Goal: Information Seeking & Learning: Learn about a topic

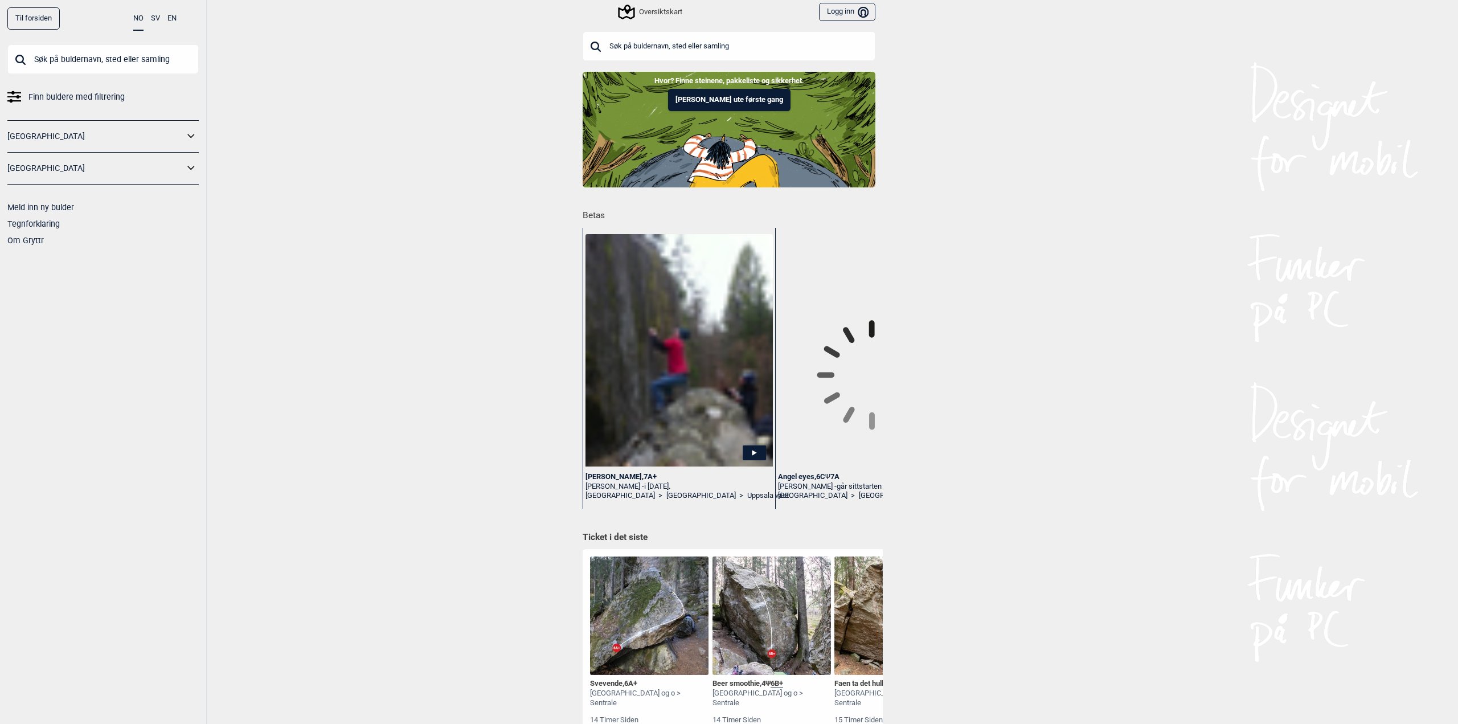
click at [673, 41] on input "text" at bounding box center [729, 46] width 293 height 30
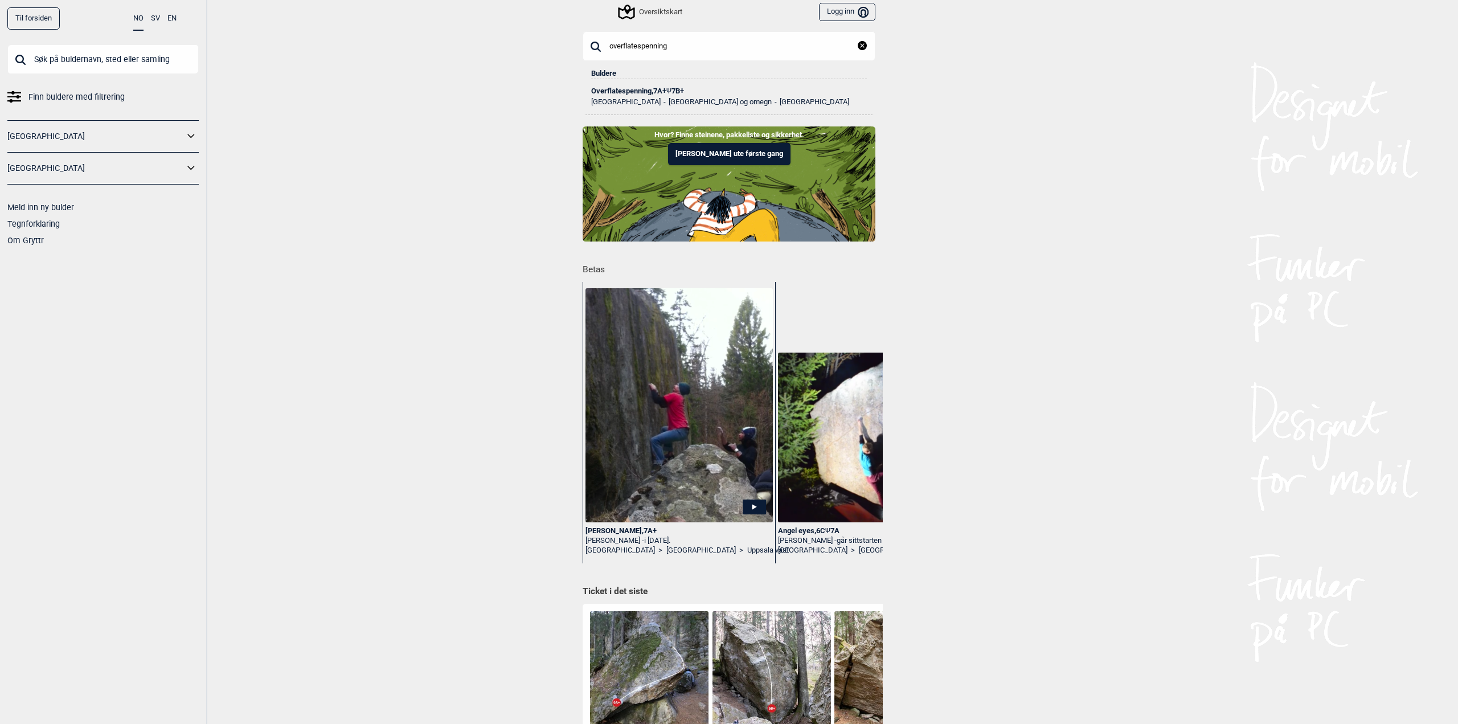
type input "overflatespenning"
click at [644, 87] on div "Overflatespenning , 7A+ Ψ 7B+" at bounding box center [729, 91] width 276 height 8
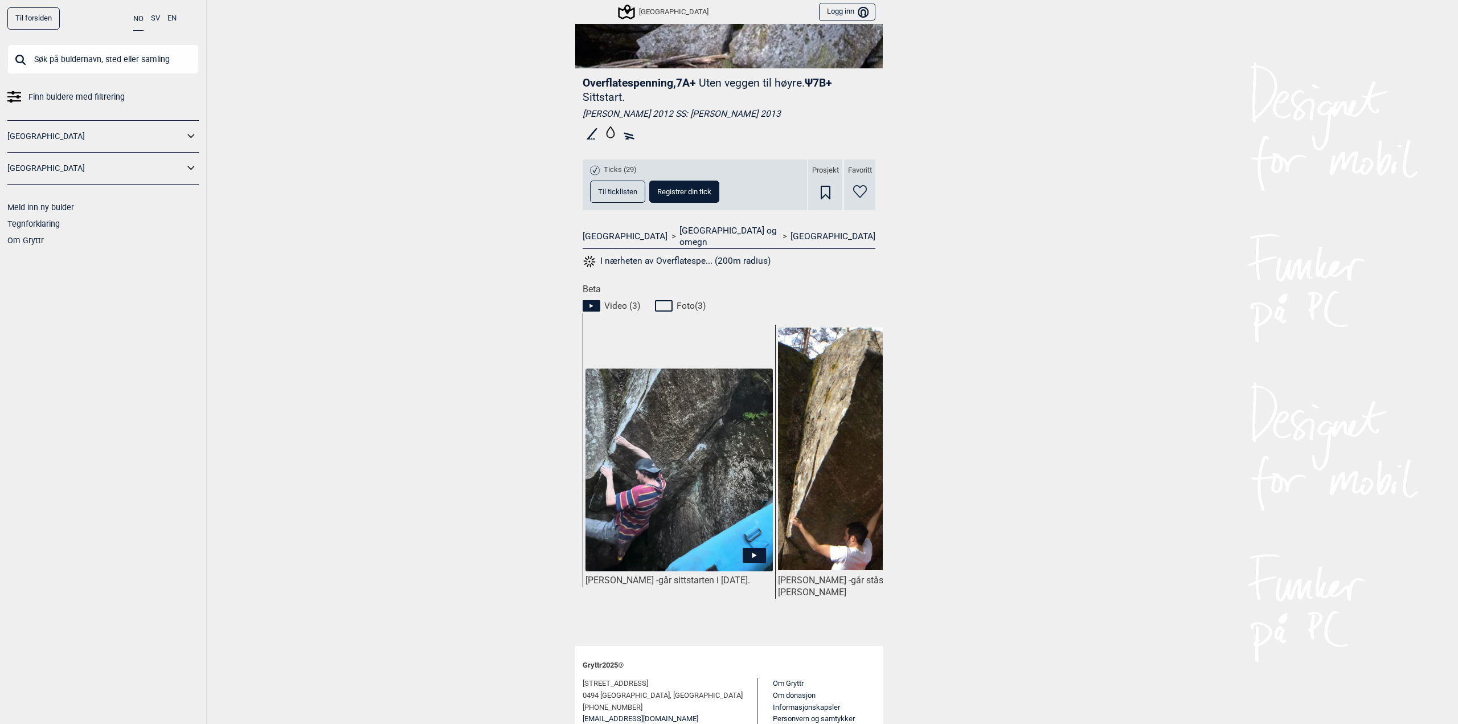
scroll to position [285, 0]
click at [818, 539] on img at bounding box center [871, 448] width 187 height 243
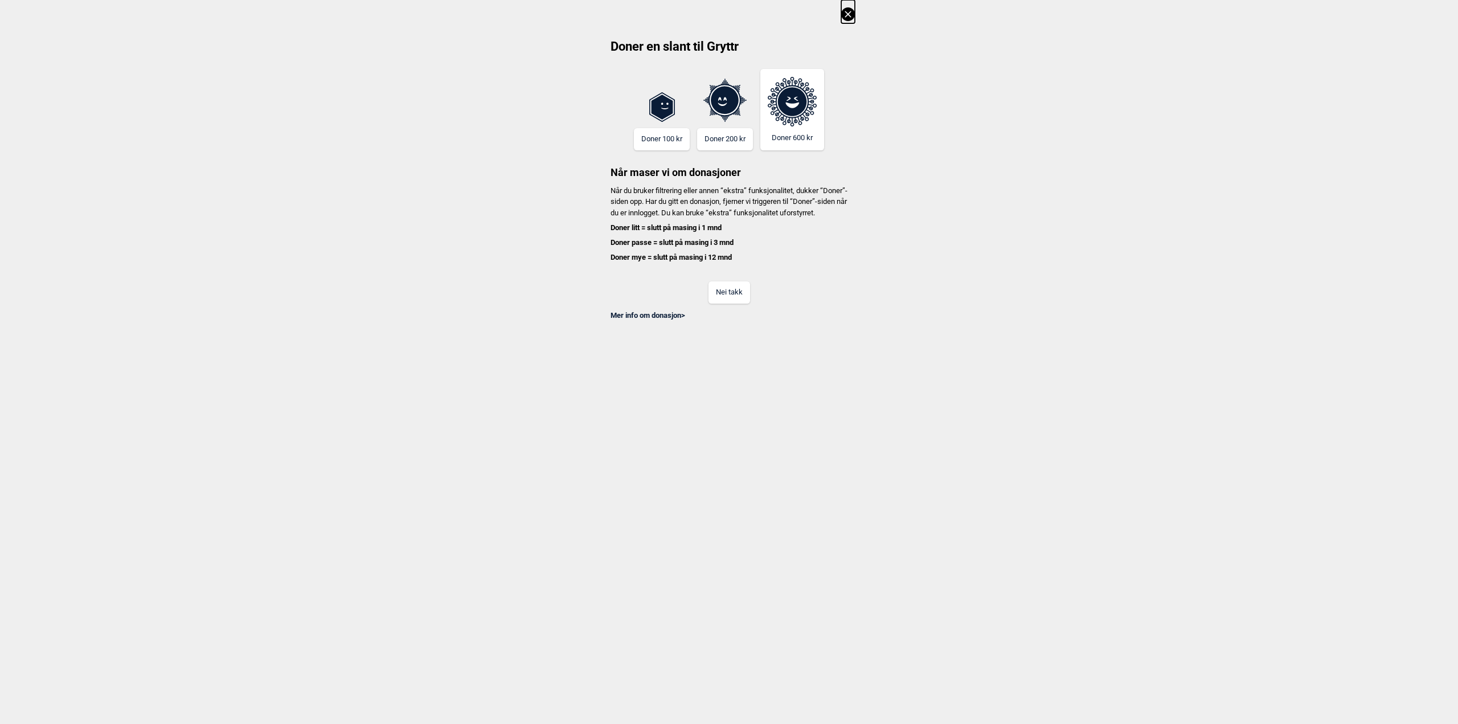
click at [747, 304] on button "Nei takk" at bounding box center [729, 292] width 42 height 22
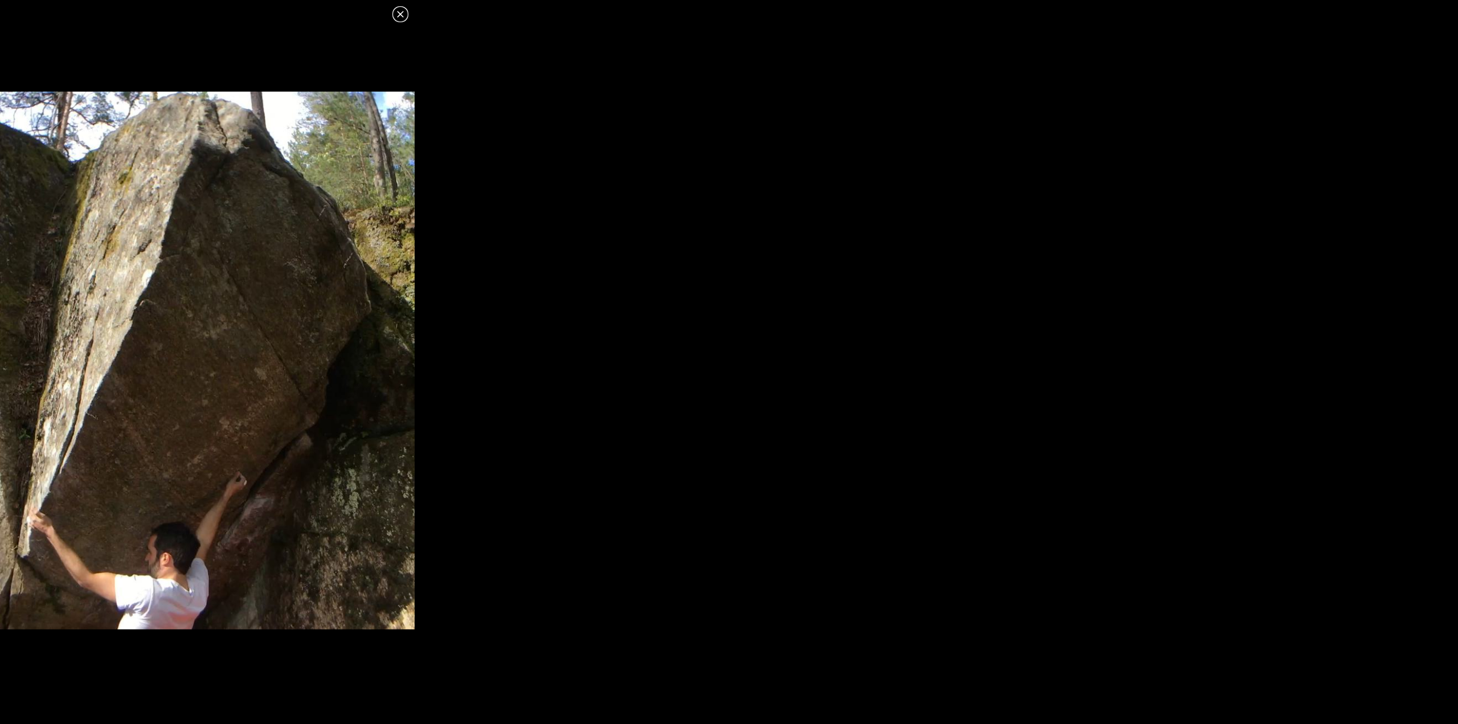
drag, startPoint x: 533, startPoint y: 293, endPoint x: 541, endPoint y: 276, distance: 18.6
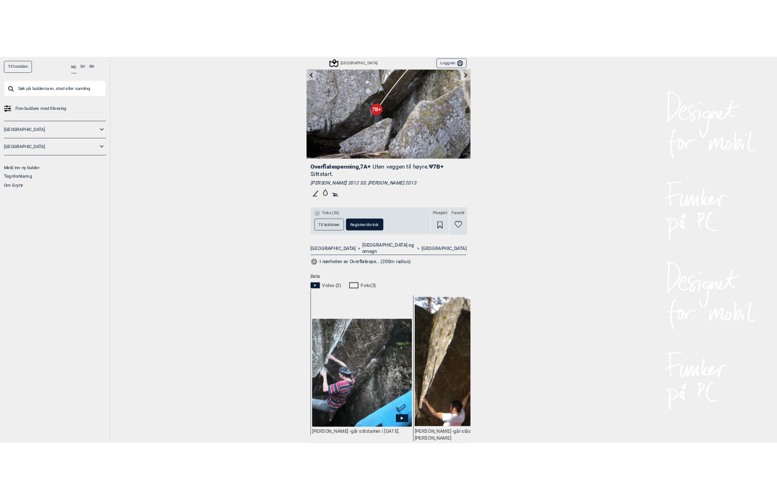
scroll to position [324, 0]
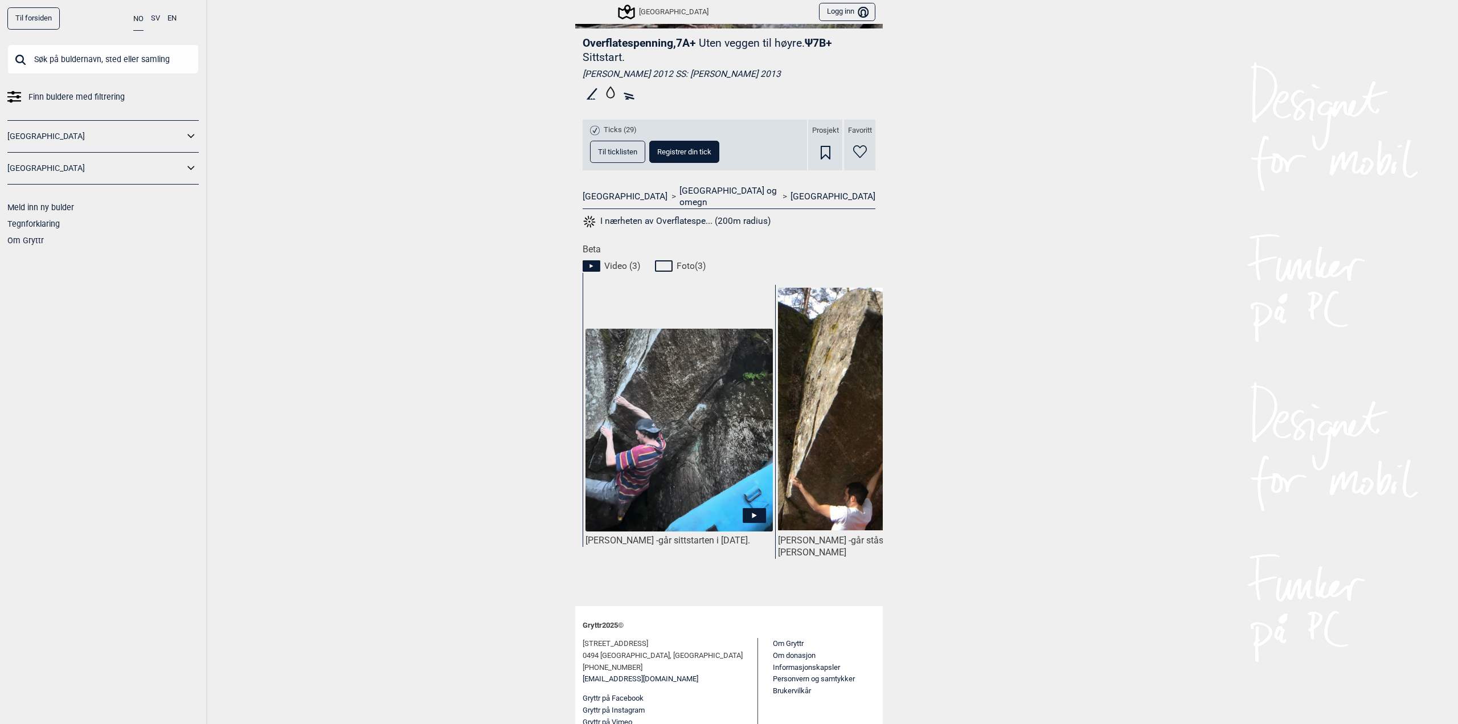
click at [748, 495] on img at bounding box center [678, 431] width 187 height 204
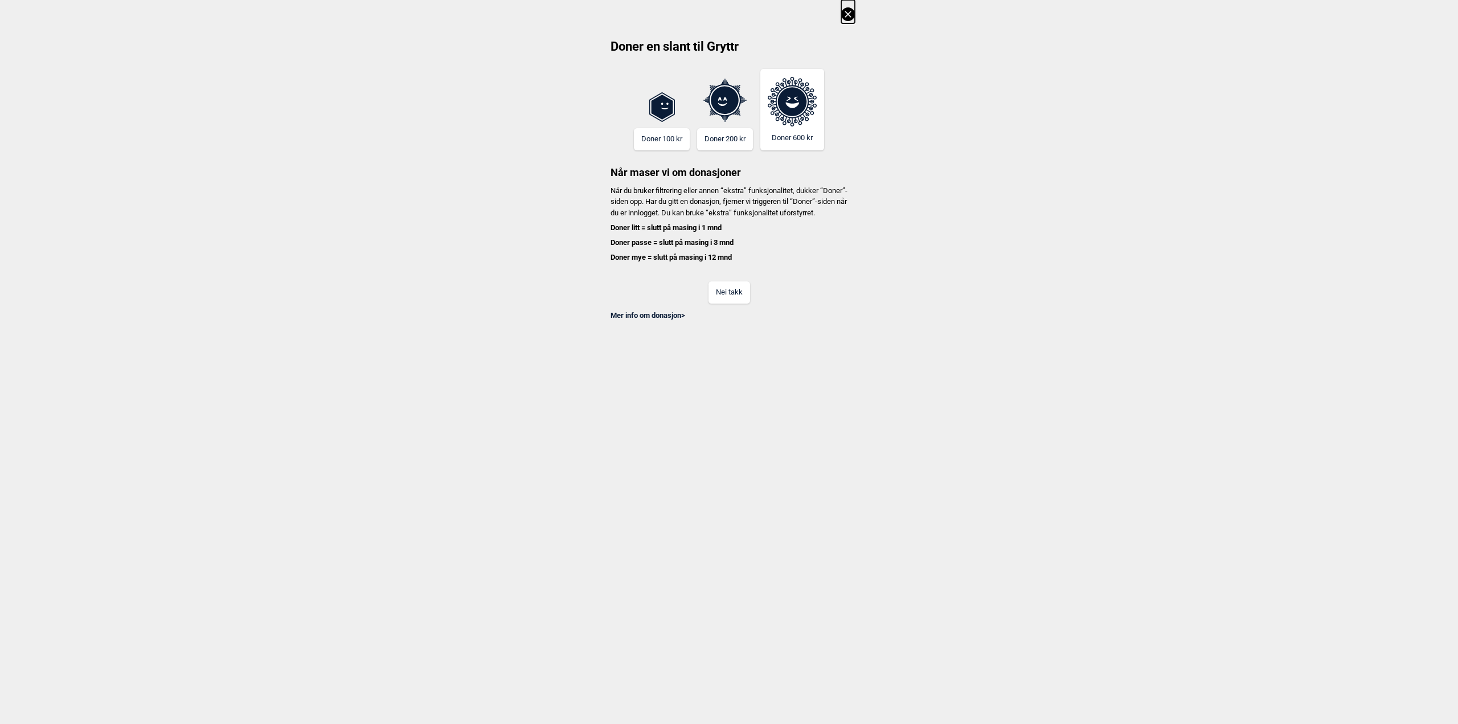
click at [726, 294] on button "Nei takk" at bounding box center [729, 292] width 42 height 22
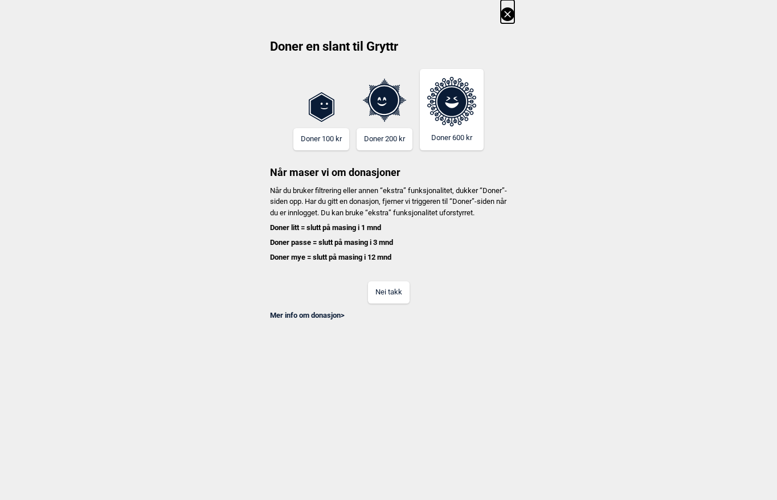
click at [402, 300] on button "Nei takk" at bounding box center [389, 292] width 42 height 22
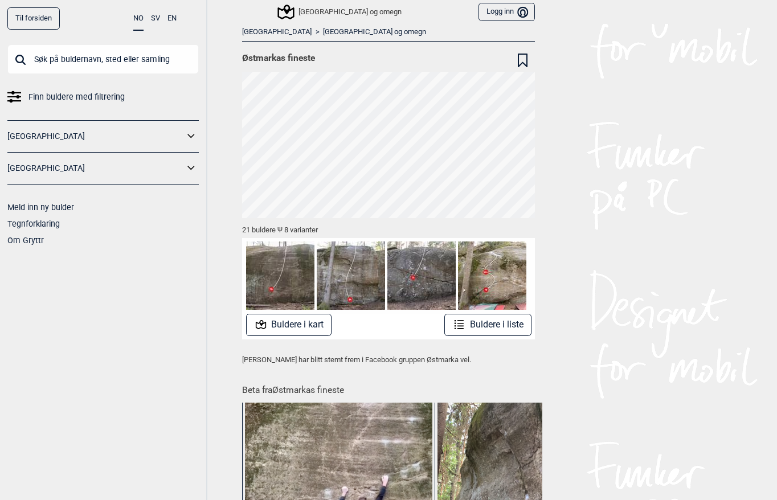
click at [87, 144] on link "[GEOGRAPHIC_DATA]" at bounding box center [95, 136] width 177 height 17
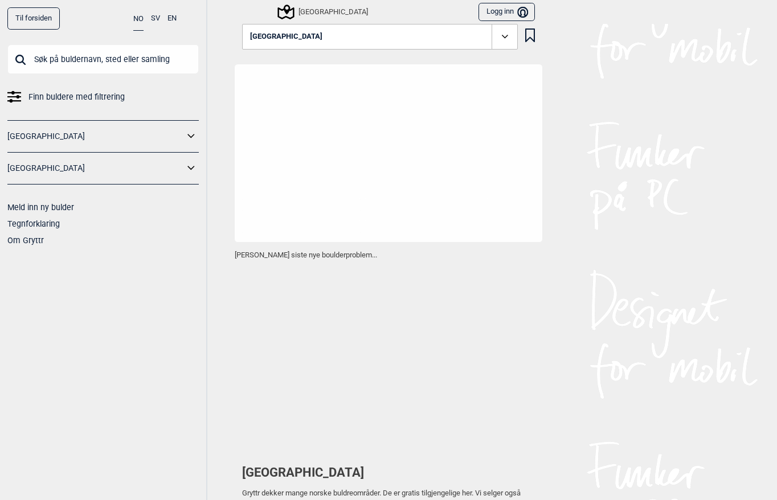
click at [185, 129] on icon at bounding box center [191, 136] width 15 height 17
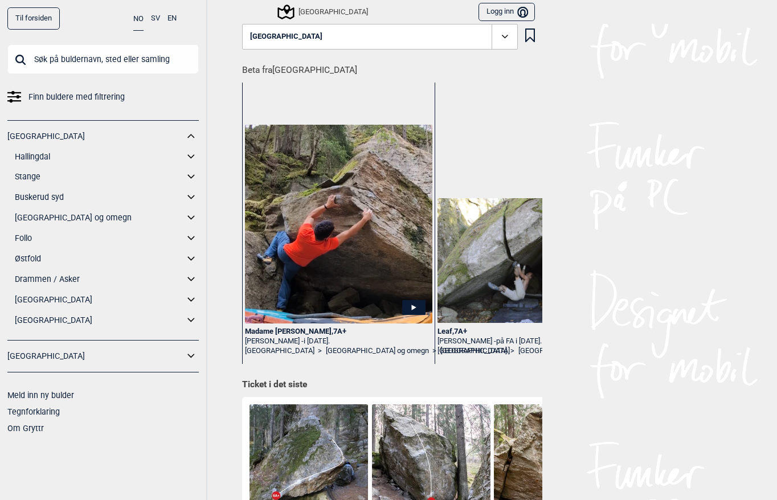
click at [30, 216] on link "[GEOGRAPHIC_DATA] og omegn" at bounding box center [99, 218] width 169 height 17
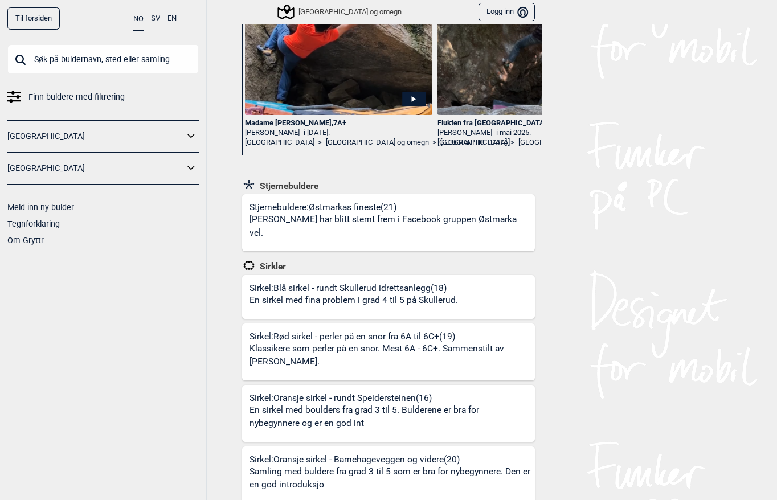
scroll to position [228, 0]
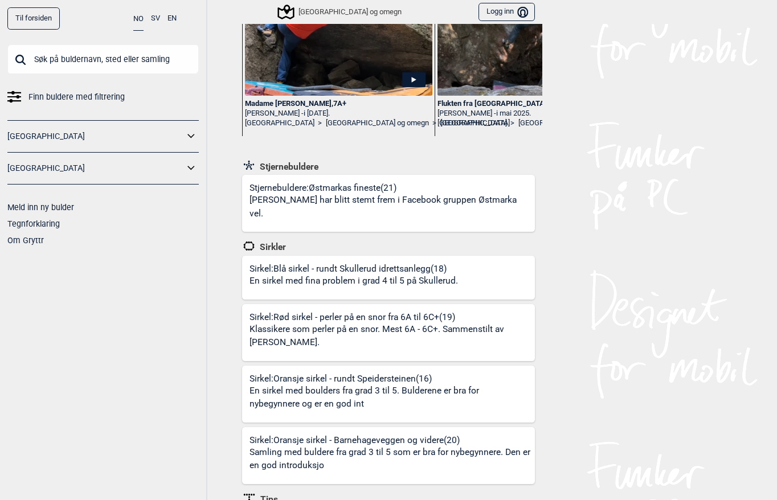
click at [370, 190] on div "Stjernebuldere: Østmarkas fineste (21) Buldrene har blitt stemt frem i Facebook…" at bounding box center [391, 207] width 285 height 50
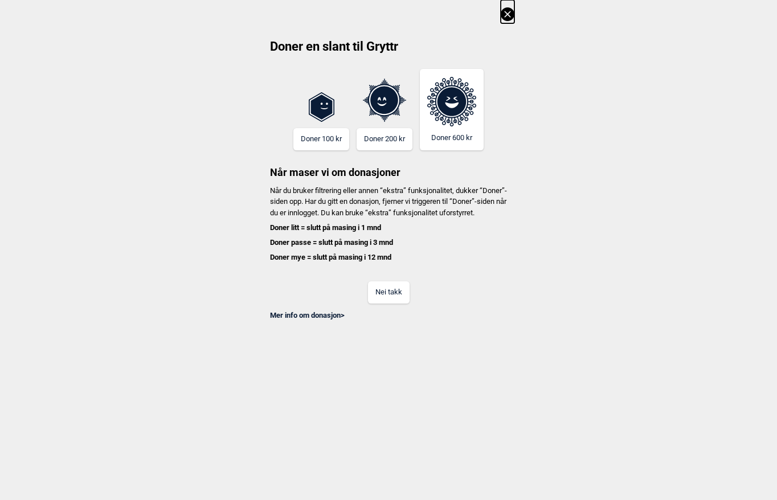
click at [384, 300] on button "Nei takk" at bounding box center [389, 292] width 42 height 22
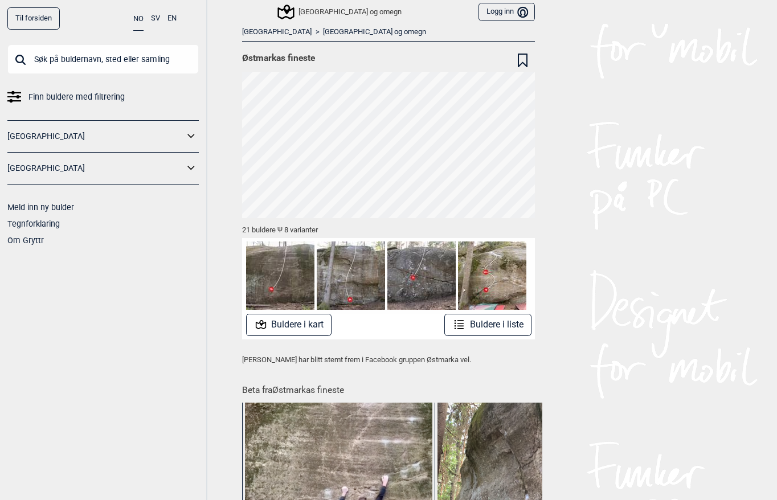
click at [297, 280] on img at bounding box center [280, 275] width 68 height 68
click at [291, 329] on button "Buldere i kart" at bounding box center [289, 325] width 86 height 22
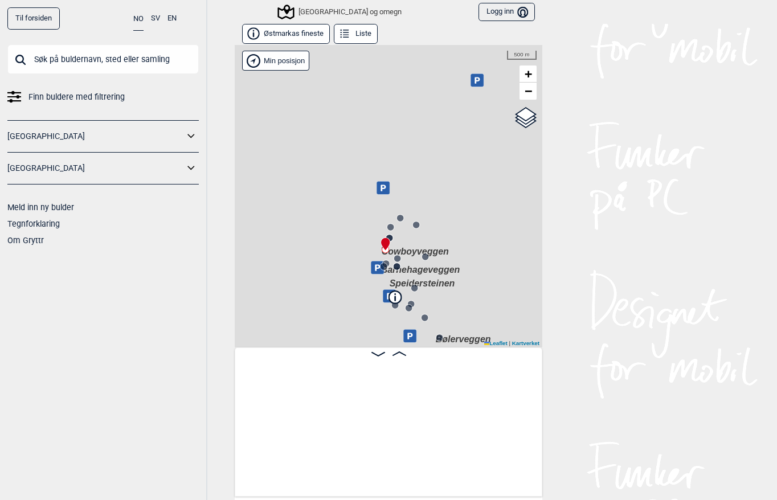
scroll to position [0, 89]
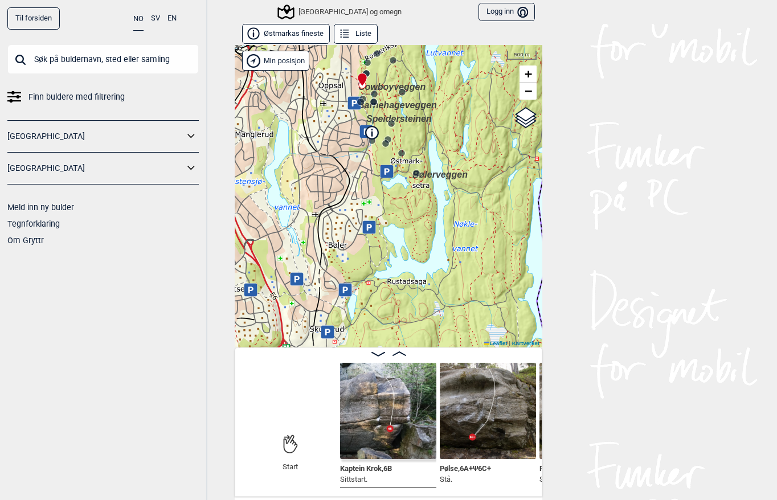
click at [379, 427] on img at bounding box center [388, 411] width 96 height 96
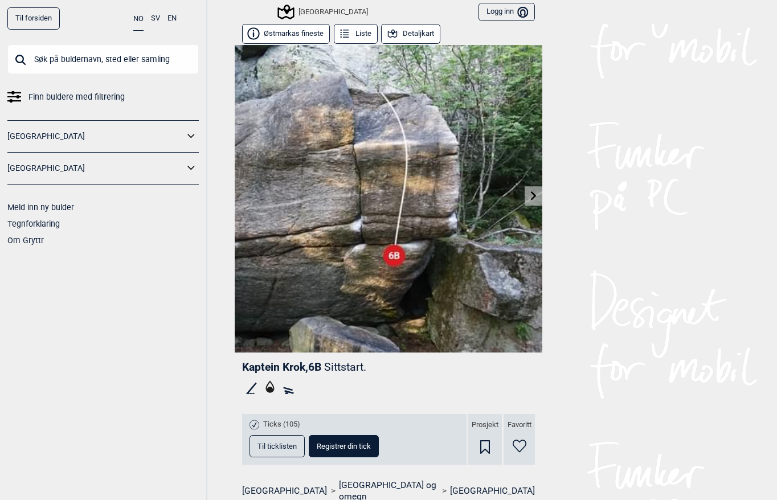
click at [529, 191] on icon at bounding box center [533, 195] width 9 height 9
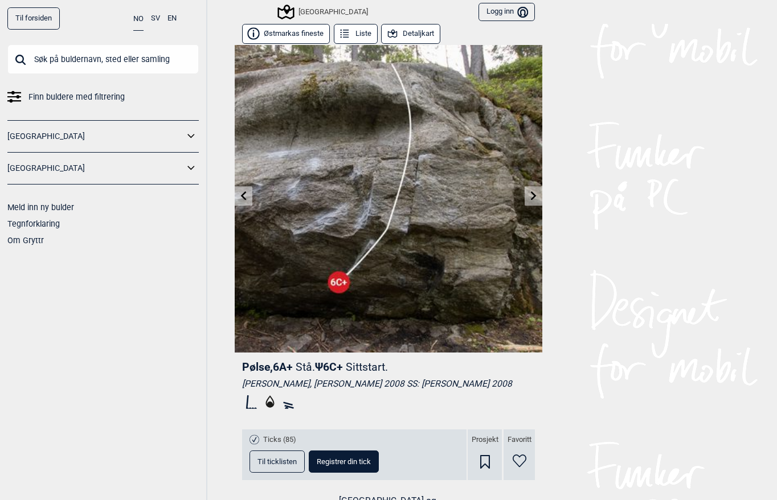
click at [529, 196] on icon at bounding box center [533, 195] width 9 height 9
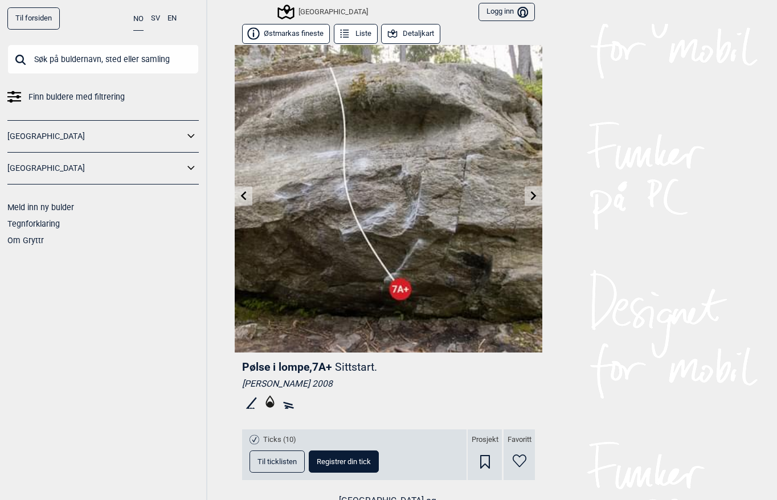
click at [529, 196] on icon at bounding box center [533, 195] width 9 height 9
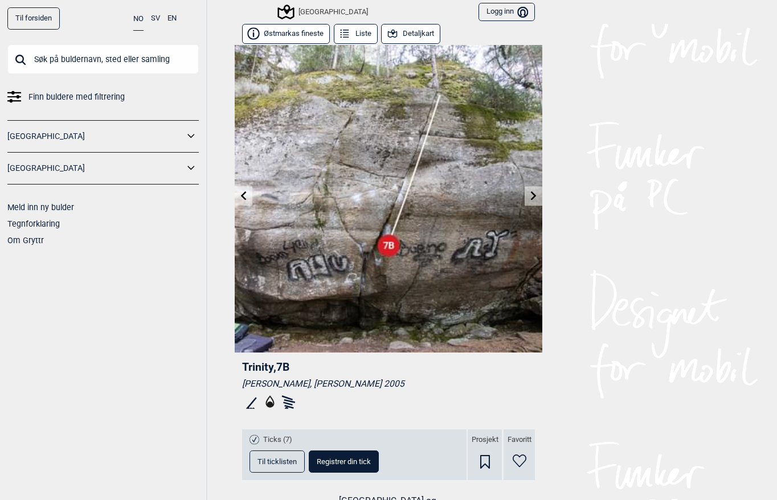
click at [529, 196] on icon at bounding box center [533, 195] width 9 height 9
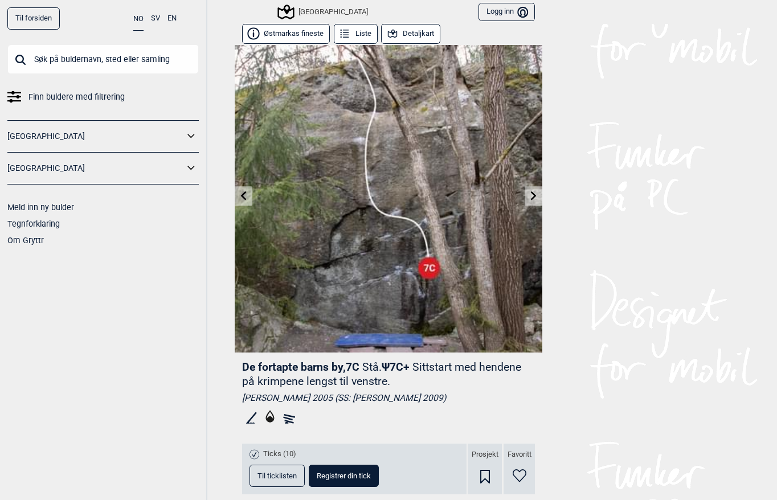
click at [529, 195] on icon at bounding box center [533, 195] width 9 height 9
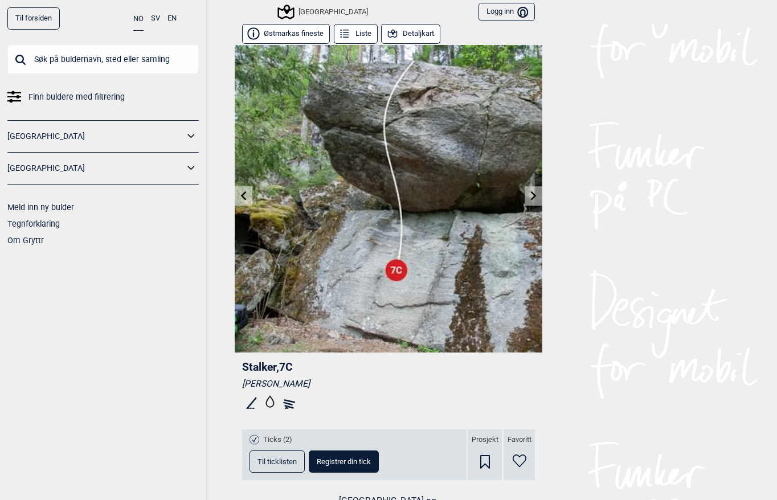
click at [531, 202] on link at bounding box center [534, 196] width 18 height 19
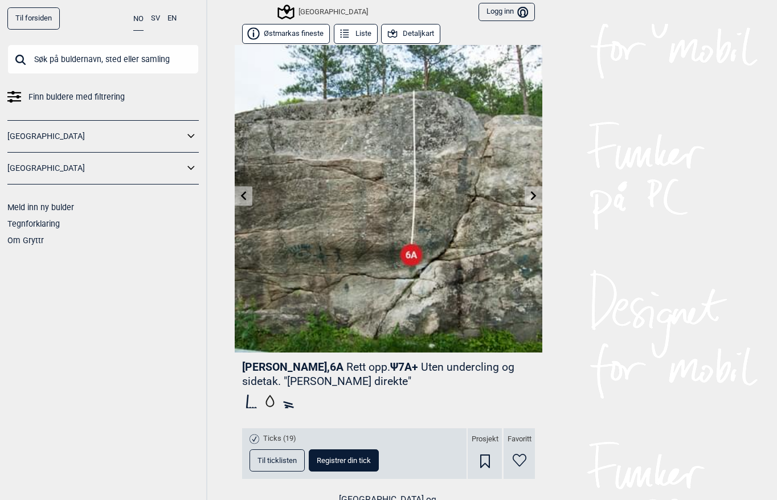
click at [531, 202] on link at bounding box center [534, 196] width 18 height 19
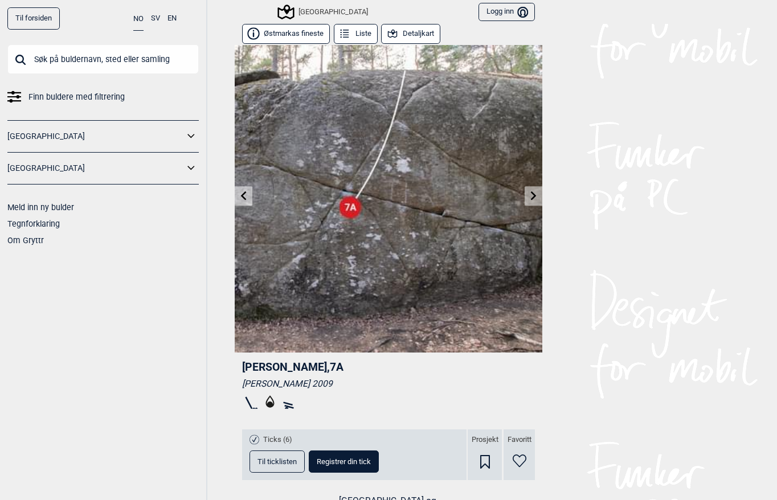
click at [531, 202] on link at bounding box center [534, 196] width 18 height 19
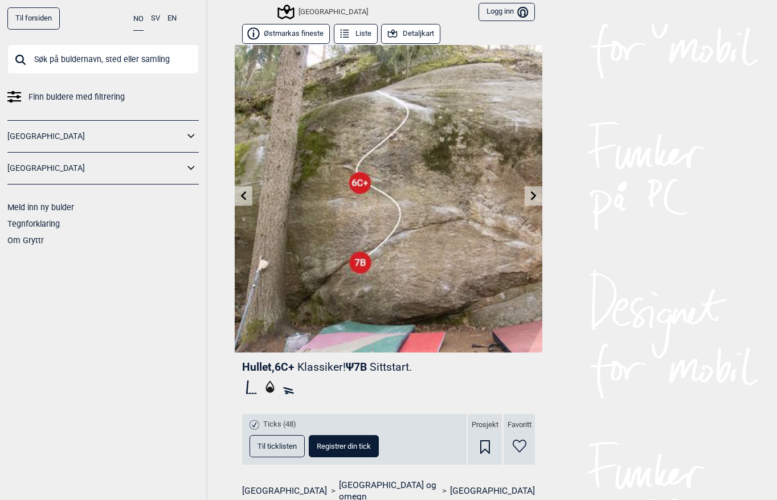
click at [531, 202] on link at bounding box center [534, 196] width 18 height 19
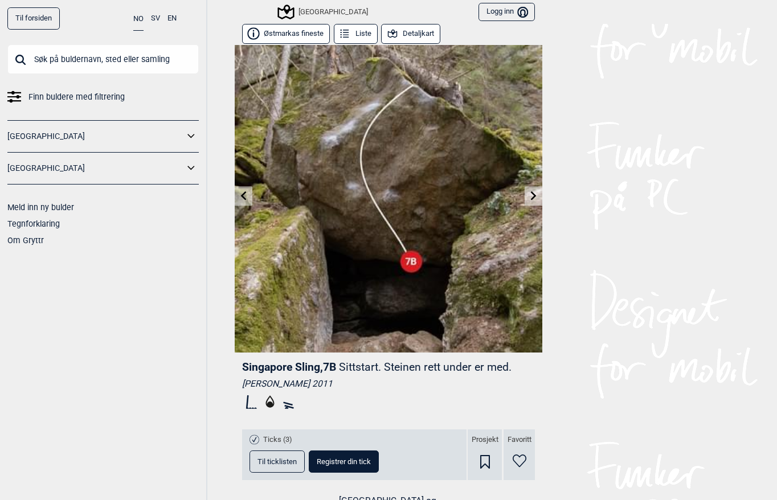
click at [531, 202] on link at bounding box center [534, 196] width 18 height 19
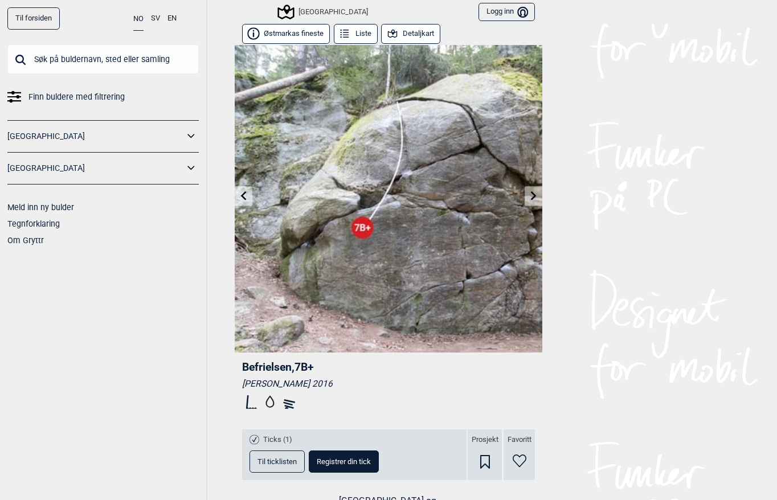
click at [531, 202] on link at bounding box center [534, 196] width 18 height 19
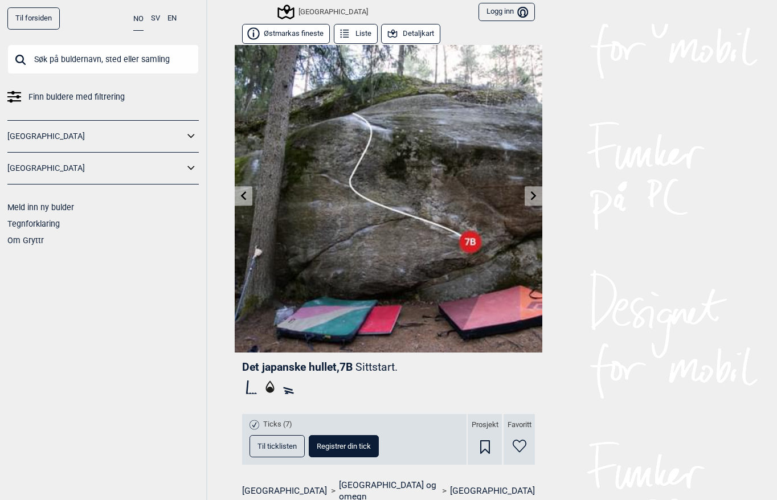
click at [531, 202] on link at bounding box center [534, 196] width 18 height 19
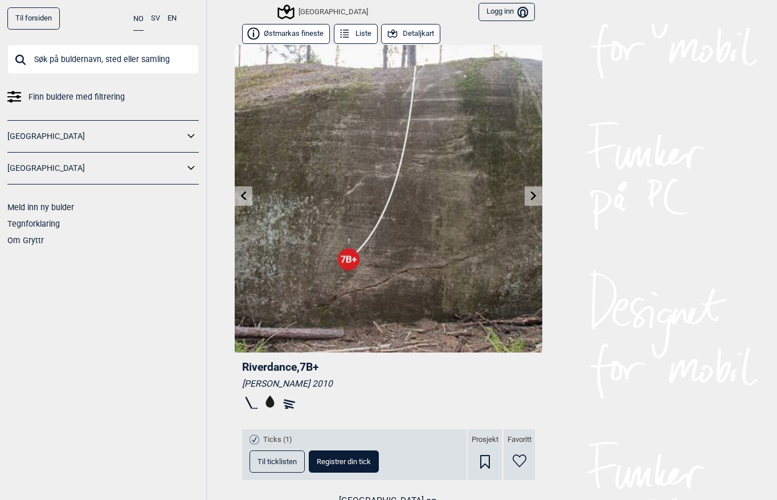
click at [529, 191] on icon at bounding box center [533, 195] width 9 height 9
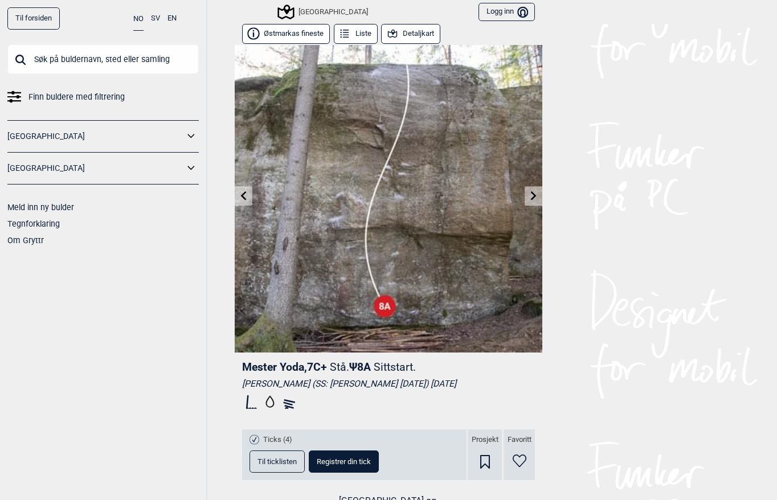
click at [531, 192] on icon at bounding box center [534, 195] width 6 height 9
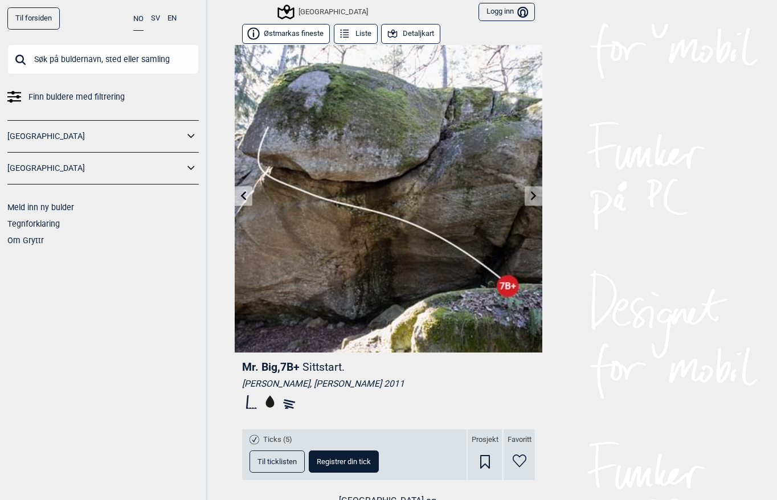
click at [531, 192] on icon at bounding box center [534, 195] width 6 height 9
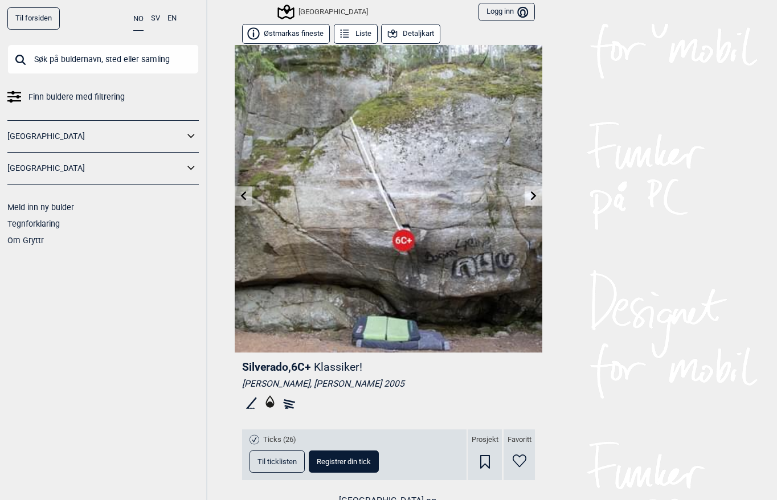
click at [531, 192] on icon at bounding box center [534, 195] width 6 height 9
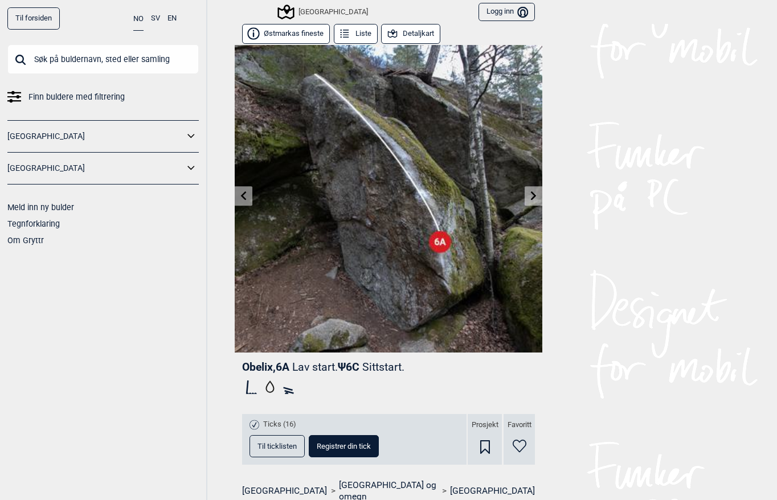
click at [531, 192] on icon at bounding box center [534, 195] width 6 height 9
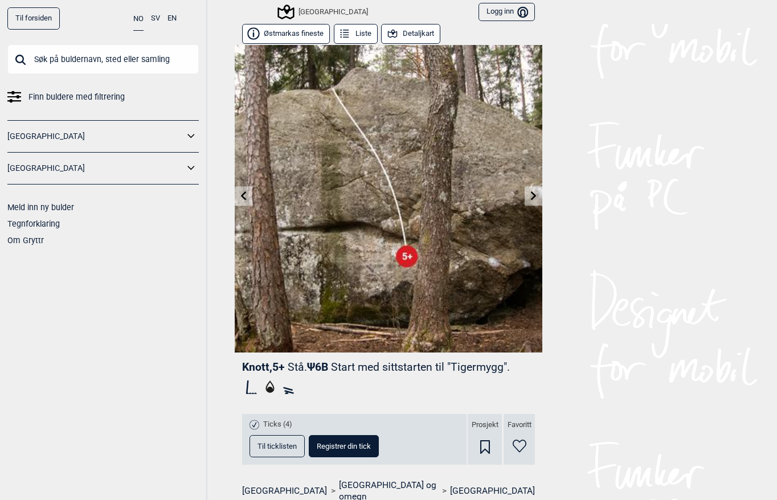
click at [239, 194] on icon at bounding box center [243, 195] width 9 height 9
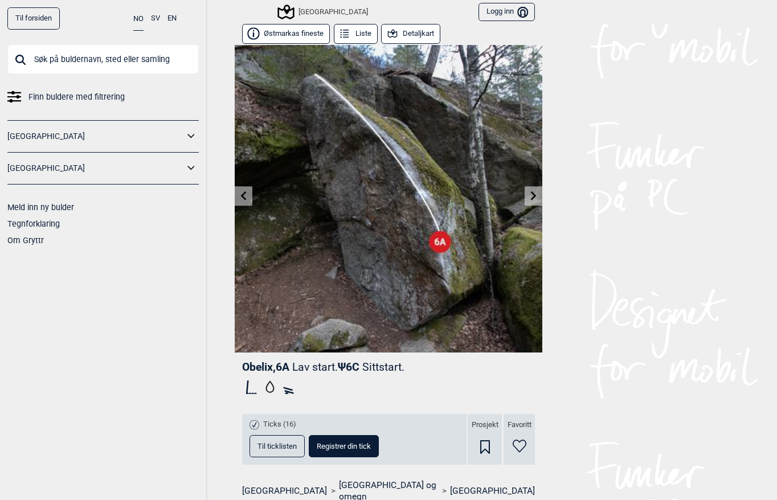
click at [525, 191] on link at bounding box center [534, 196] width 18 height 19
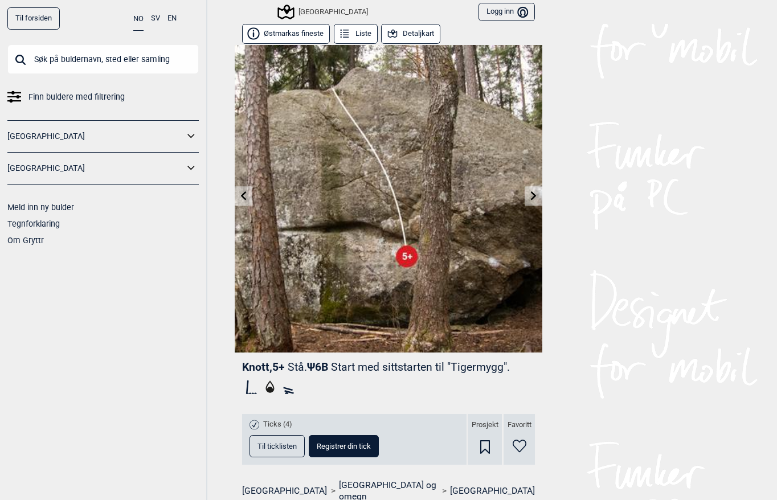
click at [534, 196] on link at bounding box center [534, 196] width 18 height 19
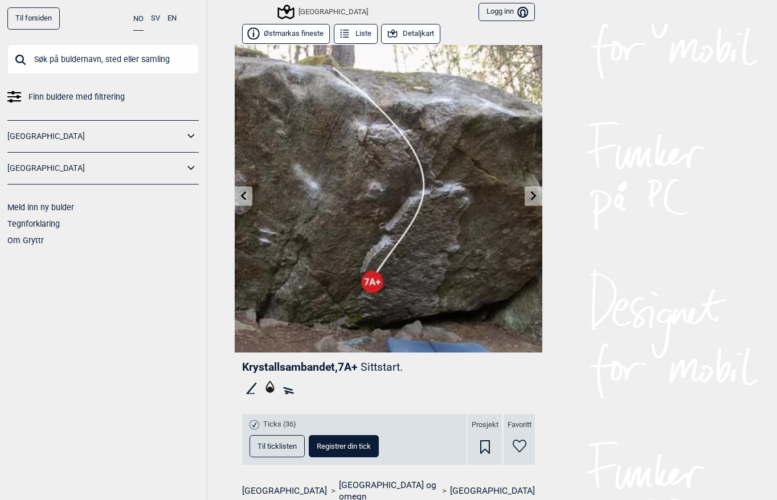
click at [534, 196] on link at bounding box center [534, 196] width 18 height 19
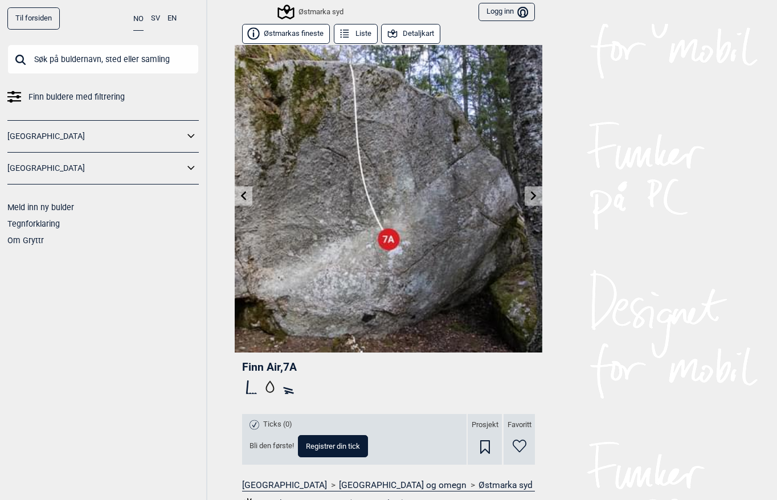
click at [534, 196] on link at bounding box center [534, 196] width 18 height 19
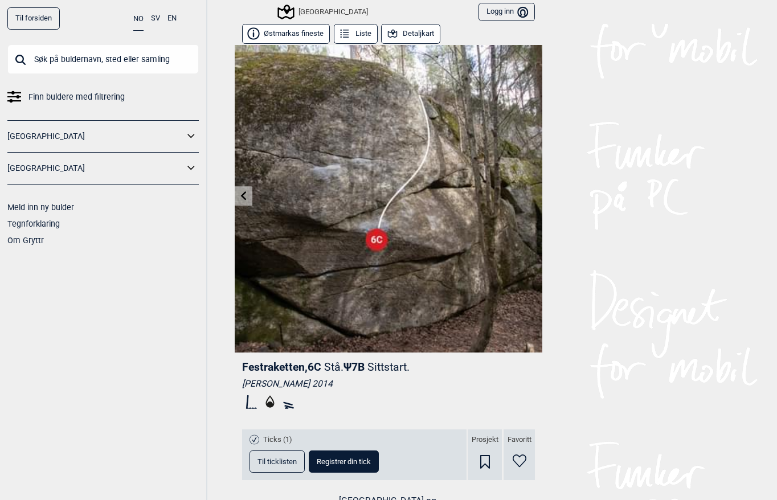
click at [400, 32] on button "Detaljkart" at bounding box center [410, 34] width 59 height 20
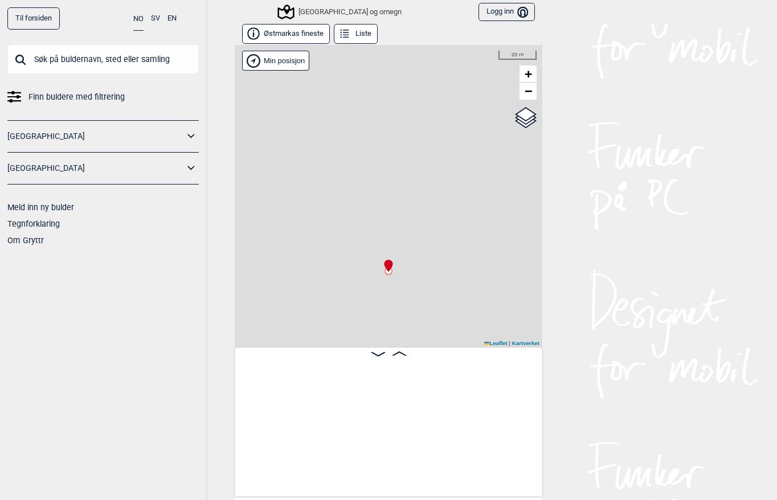
scroll to position [0, 2021]
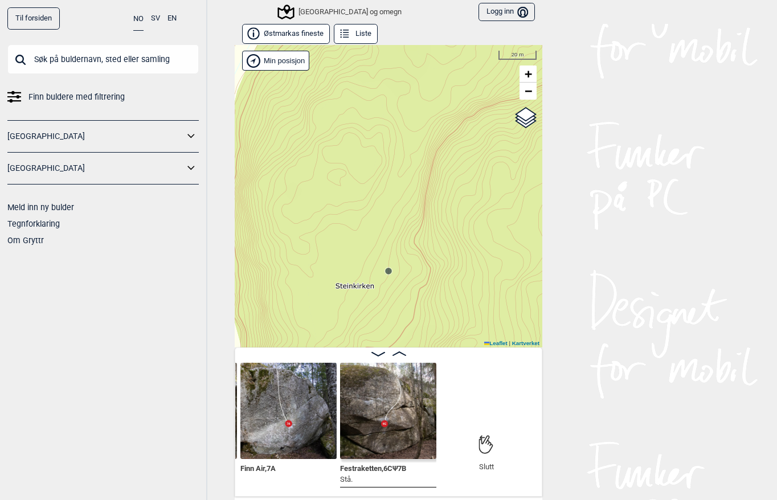
click at [407, 398] on img at bounding box center [388, 411] width 96 height 96
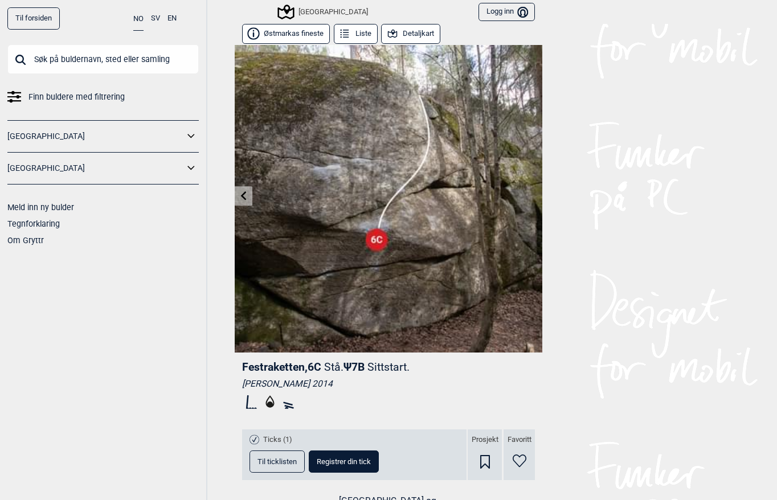
click at [400, 35] on button "Detaljkart" at bounding box center [410, 34] width 59 height 20
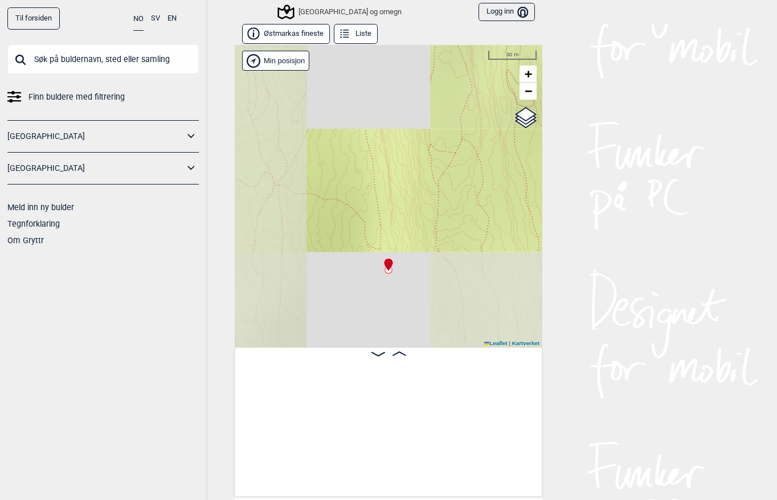
scroll to position [0, 2021]
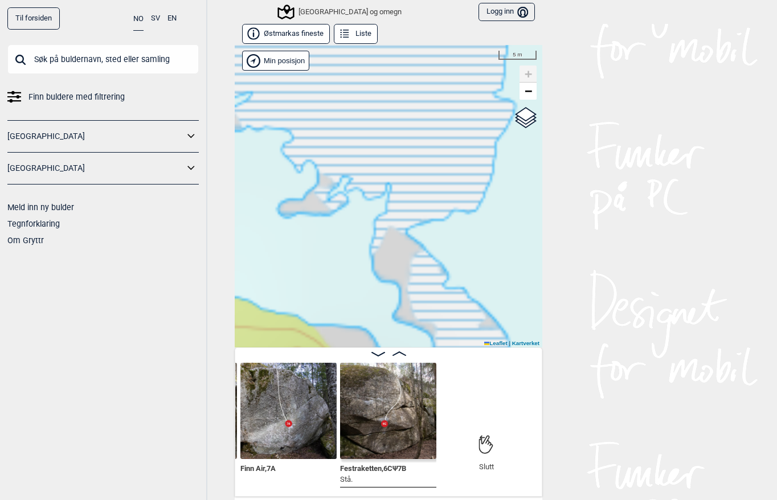
drag, startPoint x: 353, startPoint y: 117, endPoint x: 471, endPoint y: 338, distance: 250.7
click at [471, 338] on div "Speidersteinen Barnehageveggen Cowboyveggen Bølerveggen [GEOGRAPHIC_DATA] og om…" at bounding box center [389, 196] width 308 height 302
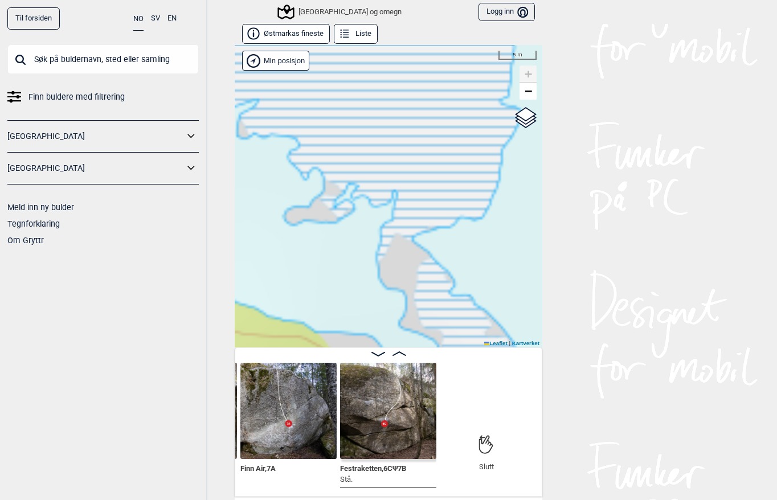
click at [277, 27] on button "Østmarkas fineste" at bounding box center [286, 34] width 88 height 20
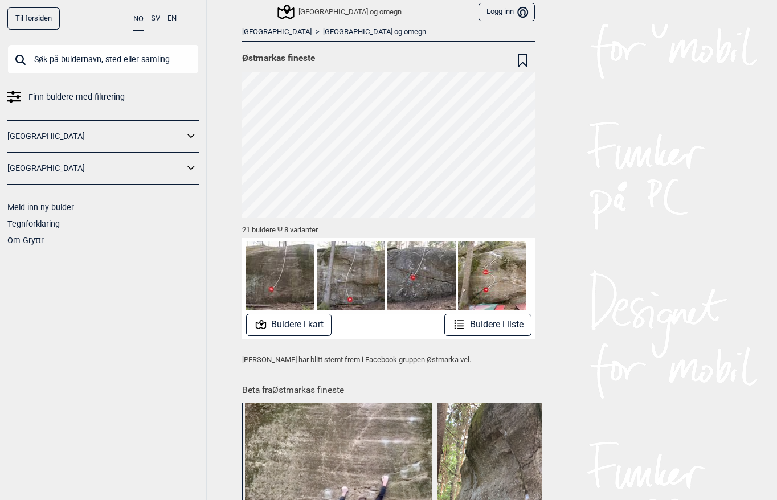
click at [313, 331] on button "Buldere i kart" at bounding box center [289, 325] width 86 height 22
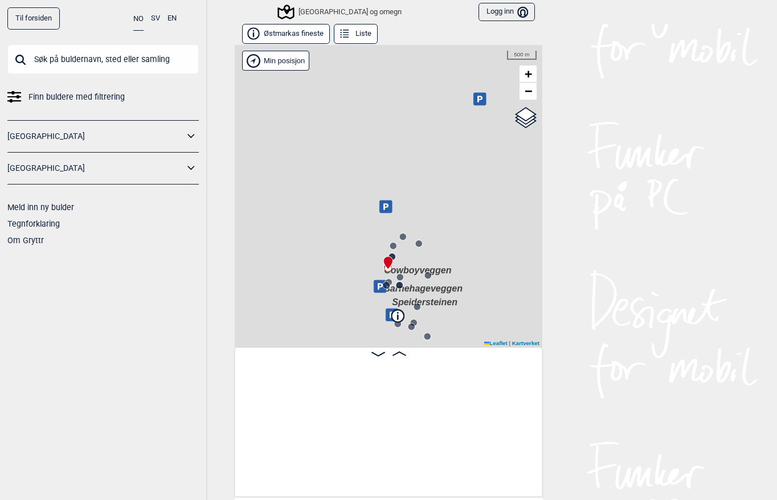
scroll to position [0, 89]
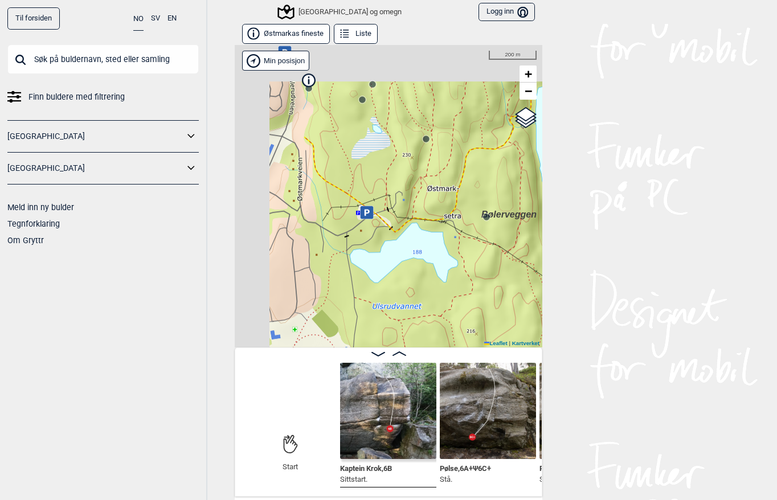
drag, startPoint x: 388, startPoint y: 142, endPoint x: 413, endPoint y: 305, distance: 164.8
click at [413, 306] on div "Speidersteinen Barnehageveggen Cowboyveggen Bølerveggen [GEOGRAPHIC_DATA] og om…" at bounding box center [389, 196] width 308 height 302
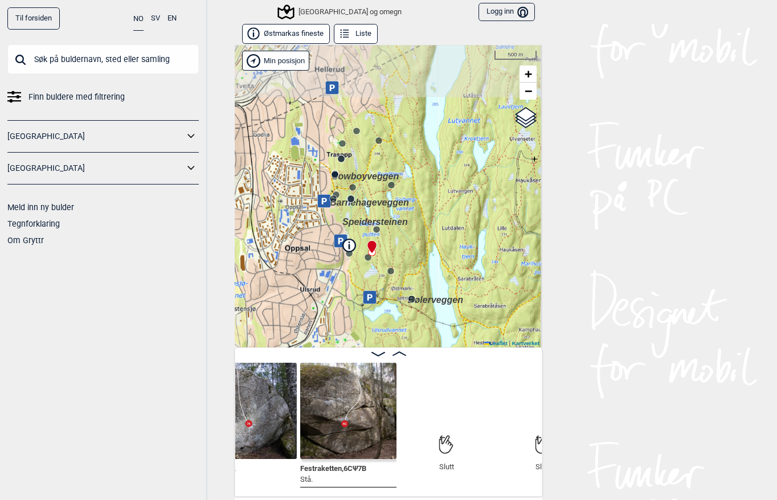
scroll to position [0, 2172]
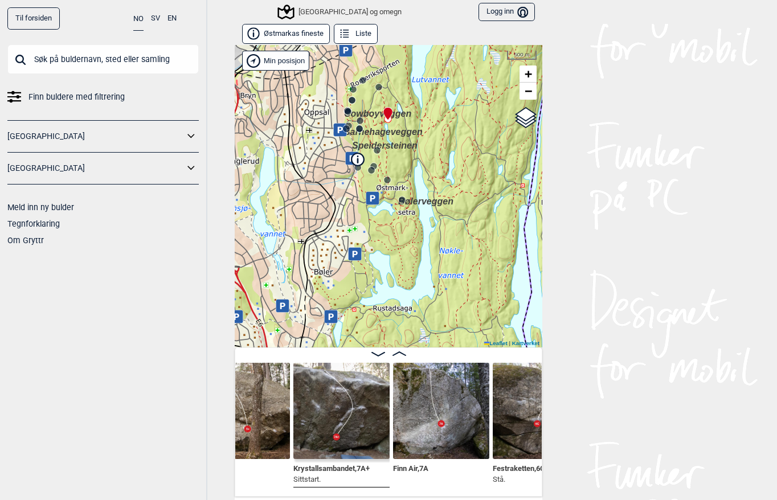
scroll to position [0, 1989]
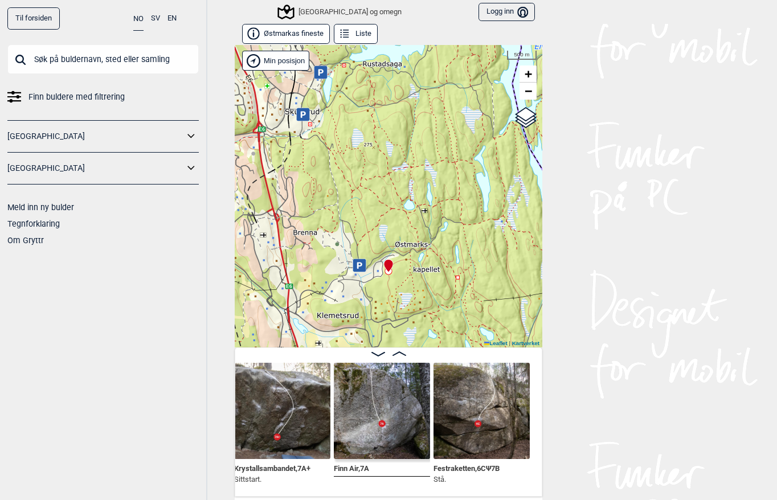
click at [467, 419] on img at bounding box center [481, 411] width 96 height 96
